Goal: Task Accomplishment & Management: Manage account settings

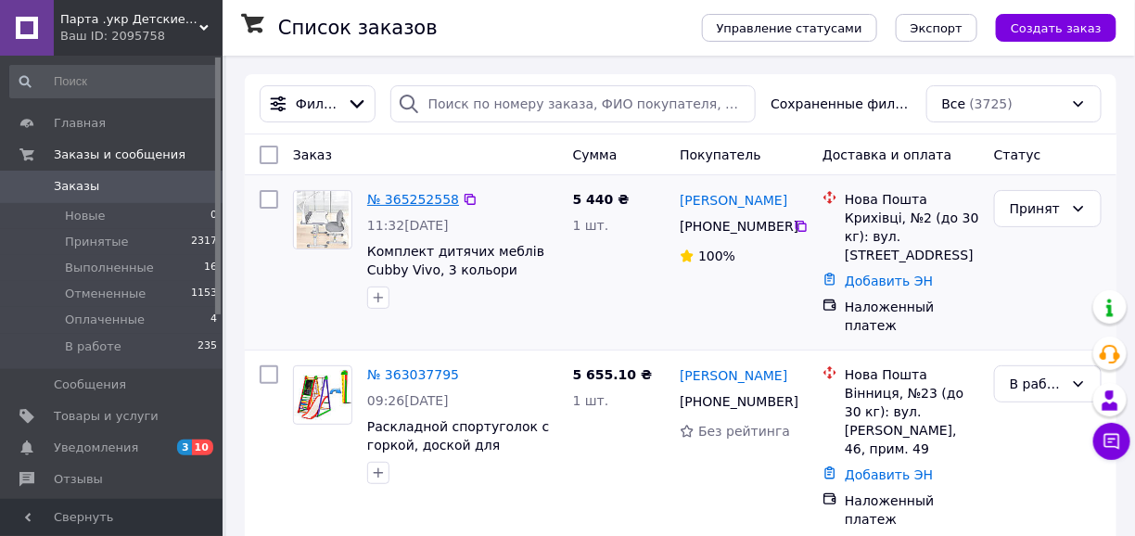
click at [413, 197] on link "№ 365252558" at bounding box center [413, 199] width 92 height 15
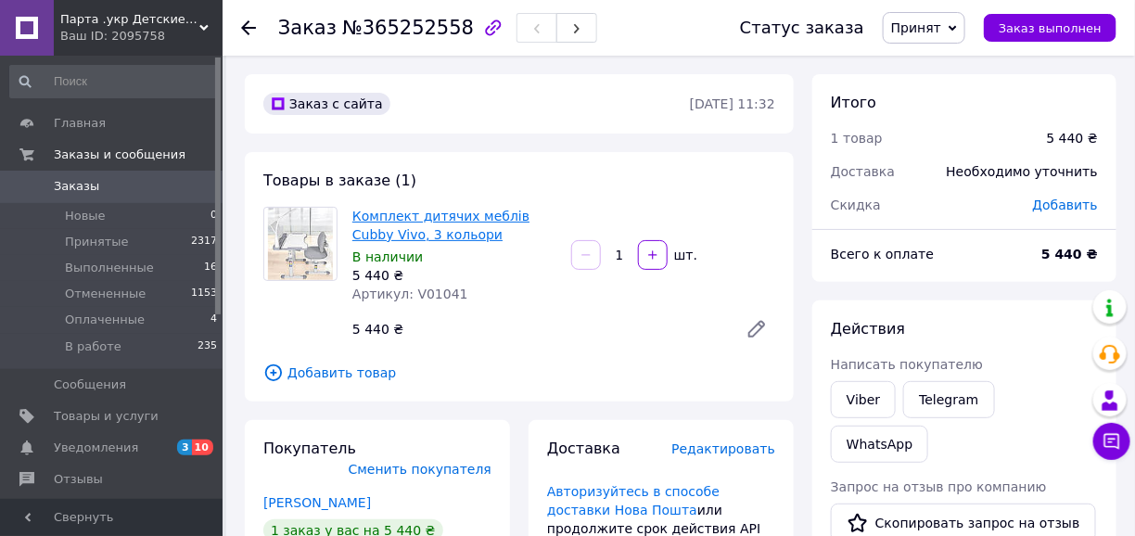
click at [448, 212] on link "Комплект дитячих меблів Cubby Vivo, 3 кольори" at bounding box center [440, 225] width 177 height 33
click at [95, 154] on span "Заказы и сообщения" at bounding box center [120, 154] width 132 height 17
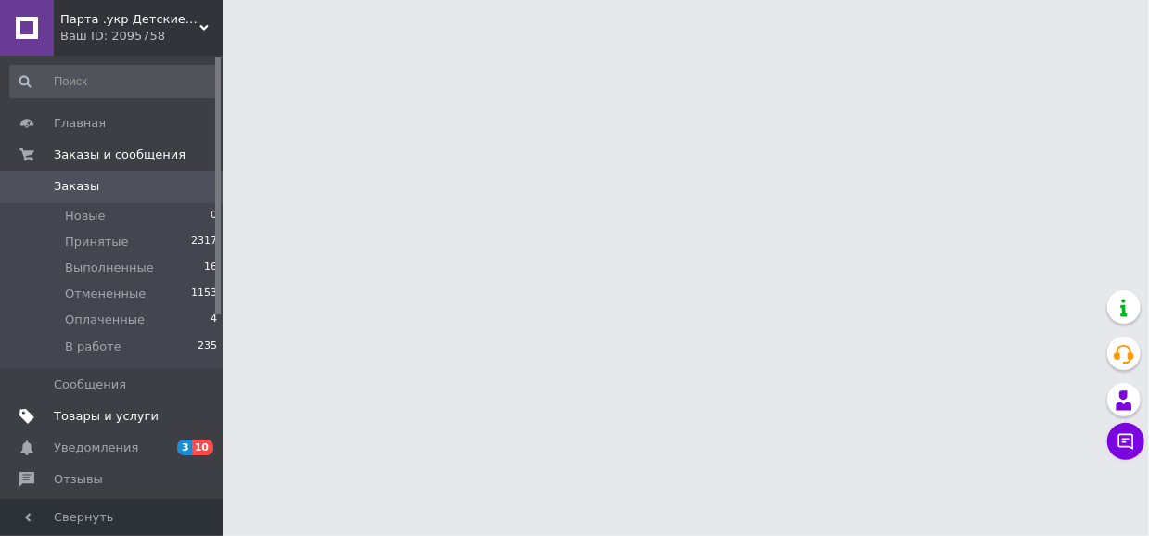
click at [111, 416] on span "Товары и услуги" at bounding box center [106, 416] width 105 height 17
